Goal: Browse casually

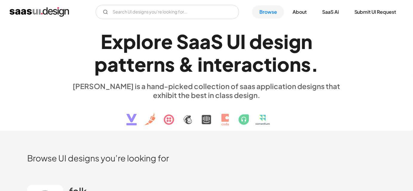
click at [96, 110] on div "E x p l o r e S a a S U I d e s i g n p a t t e r n s & i n t e r a c t i o n s…" at bounding box center [206, 77] width 275 height 107
click at [98, 114] on div "E x p l o r e S a a S U I d e s i g n p a t t e r n s & i n t e r a c t i o n s…" at bounding box center [206, 77] width 275 height 107
click at [55, 103] on div "E x p l o r e S a a S U I d e s i g n p a t t e r n s & i n t e r a c t i o n s…" at bounding box center [206, 77] width 359 height 107
click at [72, 102] on div "E x p l o r e S a a S U I d e s i g n p a t t e r n s & i n t e r a c t i o n s…" at bounding box center [206, 77] width 275 height 107
click at [75, 104] on div "E x p l o r e S a a S U I d e s i g n p a t t e r n s & i n t e r a c t i o n s…" at bounding box center [206, 77] width 275 height 107
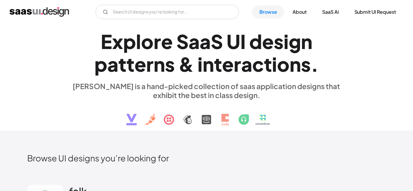
click at [97, 107] on div "E x p l o r e S a a S U I d e s i g n p a t t e r n s & i n t e r a c t i o n s…" at bounding box center [206, 77] width 275 height 107
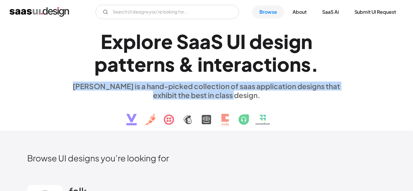
drag, startPoint x: 72, startPoint y: 86, endPoint x: 241, endPoint y: 98, distance: 169.4
click at [241, 98] on div "[PERSON_NAME] is a hand-picked collection of saas application designs that exhi…" at bounding box center [206, 91] width 275 height 18
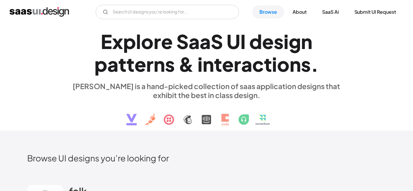
click at [316, 119] on div "E x p l o r e S a a S U I d e s i g n p a t t e r n s & i n t e r a c t i o n s…" at bounding box center [206, 77] width 275 height 107
click at [59, 106] on div "E x p l o r e S a a S U I d e s i g n p a t t e r n s & i n t e r a c t i o n s…" at bounding box center [206, 77] width 359 height 107
click at [49, 87] on div "E x p l o r e S a a S U I d e s i g n p a t t e r n s & i n t e r a c t i o n s…" at bounding box center [206, 77] width 359 height 107
click at [95, 116] on div "E x p l o r e S a a S U I d e s i g n p a t t e r n s & i n t e r a c t i o n s…" at bounding box center [206, 77] width 275 height 107
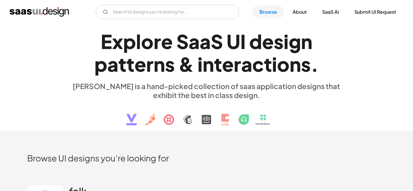
click at [73, 121] on div "E x p l o r e S a a S U I d e s i g n p a t t e r n s & i n t e r a c t i o n s…" at bounding box center [206, 77] width 275 height 107
click at [214, 153] on h2 "Browse UI designs you’re looking for" at bounding box center [206, 158] width 359 height 10
click at [269, 160] on h2 "Browse UI designs you’re looking for" at bounding box center [206, 158] width 359 height 10
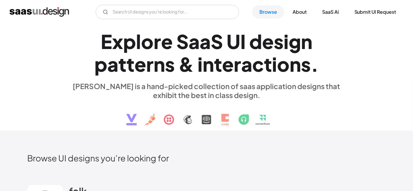
click at [267, 167] on div "Browse UI designs you’re looking for" at bounding box center [206, 163] width 359 height 20
click at [70, 127] on div "E x p l o r e S a a S U I d e s i g n p a t t e r n s & i n t e r a c t i o n s…" at bounding box center [206, 77] width 275 height 107
click at [69, 127] on div "E x p l o r e S a a S U I d e s i g n p a t t e r n s & i n t e r a c t i o n s…" at bounding box center [206, 77] width 275 height 107
click at [308, 109] on div "E x p l o r e S a a S U I d e s i g n p a t t e r n s & i n t e r a c t i o n s…" at bounding box center [206, 77] width 275 height 107
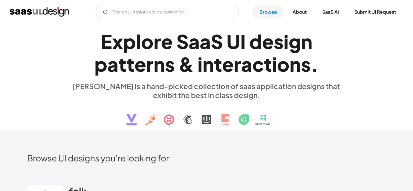
click at [293, 103] on img at bounding box center [206, 115] width 181 height 31
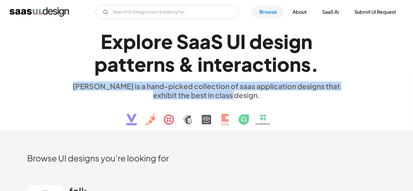
drag, startPoint x: 244, startPoint y: 98, endPoint x: 74, endPoint y: 89, distance: 170.4
click at [74, 89] on div "[PERSON_NAME] is a hand-picked collection of saas application designs that exhi…" at bounding box center [206, 91] width 275 height 18
click at [74, 88] on div "[PERSON_NAME] is a hand-picked collection of saas application designs that exhi…" at bounding box center [206, 91] width 275 height 18
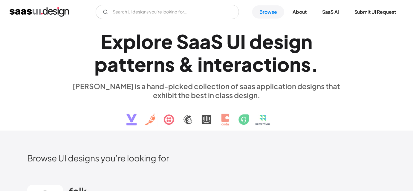
click at [59, 89] on div "E x p l o r e S a a S U I d e s i g n p a t t e r n s & i n t e r a c t i o n s…" at bounding box center [206, 77] width 359 height 107
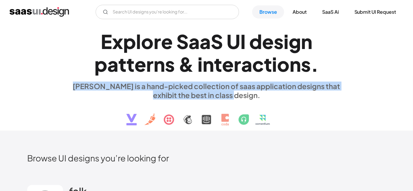
drag, startPoint x: 73, startPoint y: 87, endPoint x: 245, endPoint y: 96, distance: 172.2
click at [245, 96] on div "[PERSON_NAME] is a hand-picked collection of saas application designs that exhi…" at bounding box center [206, 91] width 275 height 18
click at [257, 106] on img at bounding box center [206, 115] width 181 height 31
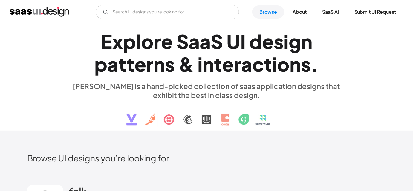
drag, startPoint x: 261, startPoint y: 141, endPoint x: 259, endPoint y: 150, distance: 9.6
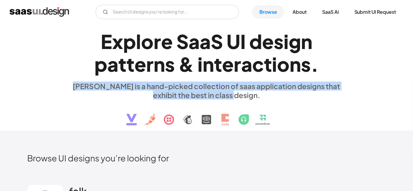
drag, startPoint x: 74, startPoint y: 83, endPoint x: 256, endPoint y: 92, distance: 181.5
click at [256, 92] on div "E x p l o r e S a a S U I d e s i g n p a t t e r n s & i n t e r a c t i o n s…" at bounding box center [206, 77] width 359 height 107
click at [256, 93] on div "[PERSON_NAME] is a hand-picked collection of saas application designs that exhi…" at bounding box center [206, 91] width 275 height 18
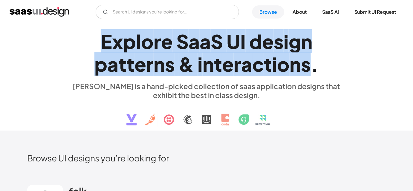
drag, startPoint x: 315, startPoint y: 70, endPoint x: 82, endPoint y: 31, distance: 235.6
click at [82, 31] on h1 "E x p l o r e S a a S U I d e s i g n p a t t e r n s & i n t e r a c t i o n s…" at bounding box center [206, 53] width 275 height 46
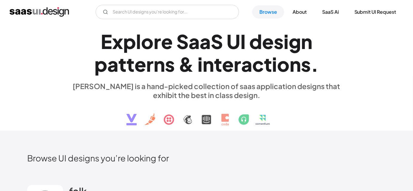
click at [80, 40] on h1 "E x p l o r e S a a S U I d e s i g n p a t t e r n s & i n t e r a c t i o n s…" at bounding box center [206, 53] width 275 height 46
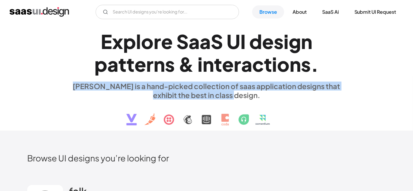
drag, startPoint x: 242, startPoint y: 95, endPoint x: 68, endPoint y: 83, distance: 174.2
click at [68, 83] on div "E x p l o r e S a a S U I d e s i g n p a t t e r n s & i n t e r a c t i o n s…" at bounding box center [206, 77] width 359 height 107
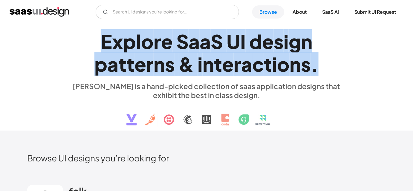
drag, startPoint x: 101, startPoint y: 40, endPoint x: 315, endPoint y: 59, distance: 215.3
click at [315, 59] on h1 "E x p l o r e S a a S U I d e s i g n p a t t e r n s & i n t e r a c t i o n s…" at bounding box center [206, 53] width 275 height 46
click at [315, 59] on div "." at bounding box center [315, 64] width 8 height 23
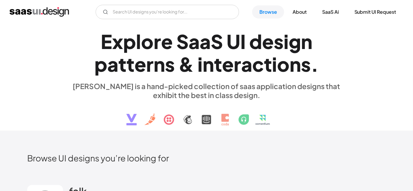
click at [78, 120] on div "E x p l o r e S a a S U I d e s i g n p a t t e r n s & i n t e r a c t i o n s…" at bounding box center [206, 77] width 275 height 107
click at [227, 153] on h2 "Browse UI designs you’re looking for" at bounding box center [206, 158] width 359 height 10
click at [48, 97] on div "E x p l o r e S a a S U I d e s i g n p a t t e r n s & i n t e r a c t i o n s…" at bounding box center [206, 77] width 359 height 107
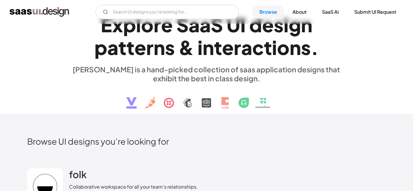
scroll to position [16, 0]
